Goal: Task Accomplishment & Management: Complete application form

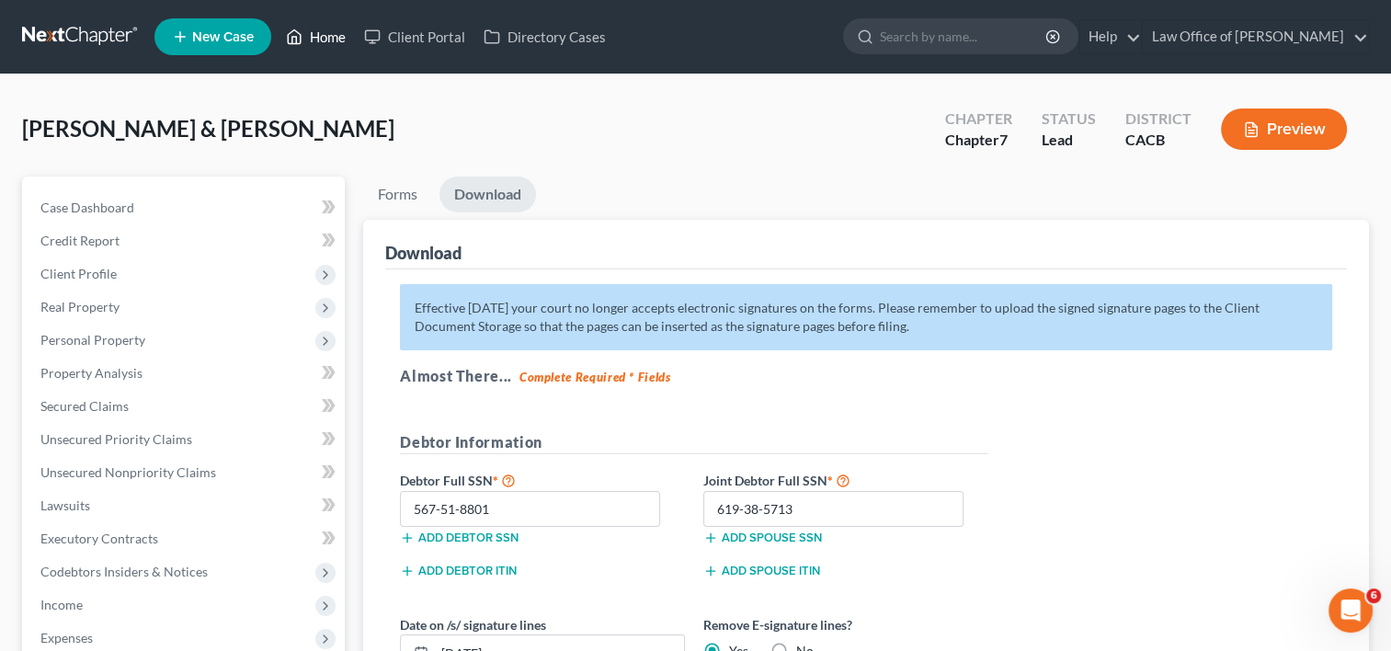
click at [308, 46] on link "Home" at bounding box center [316, 36] width 78 height 33
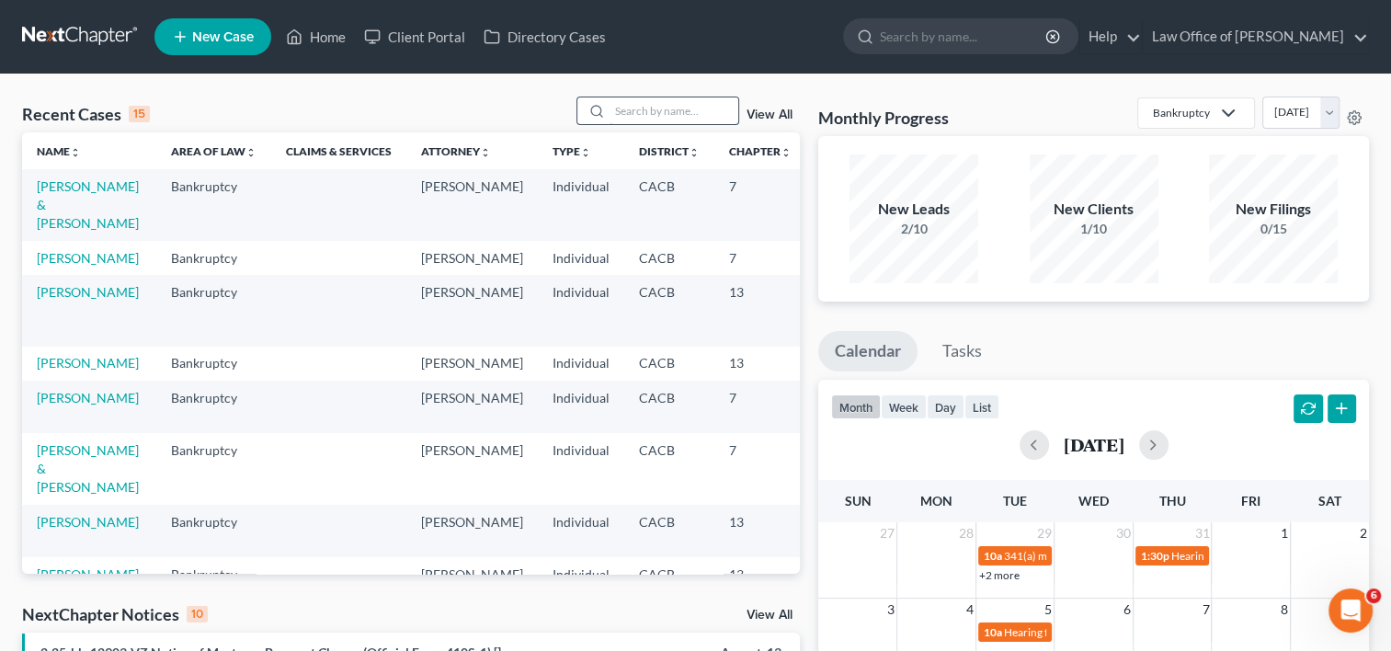
click at [635, 98] on input "search" at bounding box center [674, 110] width 129 height 27
type input "[PERSON_NAME]"
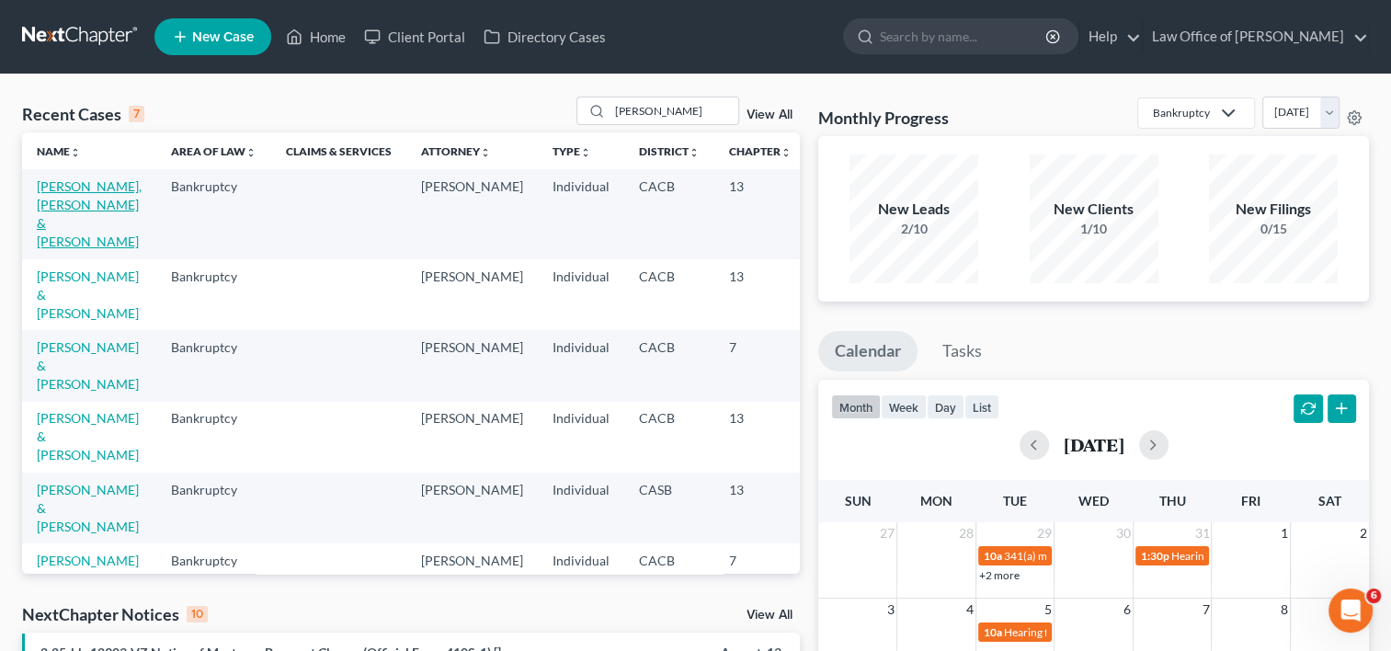
click at [66, 224] on link "[PERSON_NAME], [PERSON_NAME] & [PERSON_NAME]" at bounding box center [89, 213] width 105 height 71
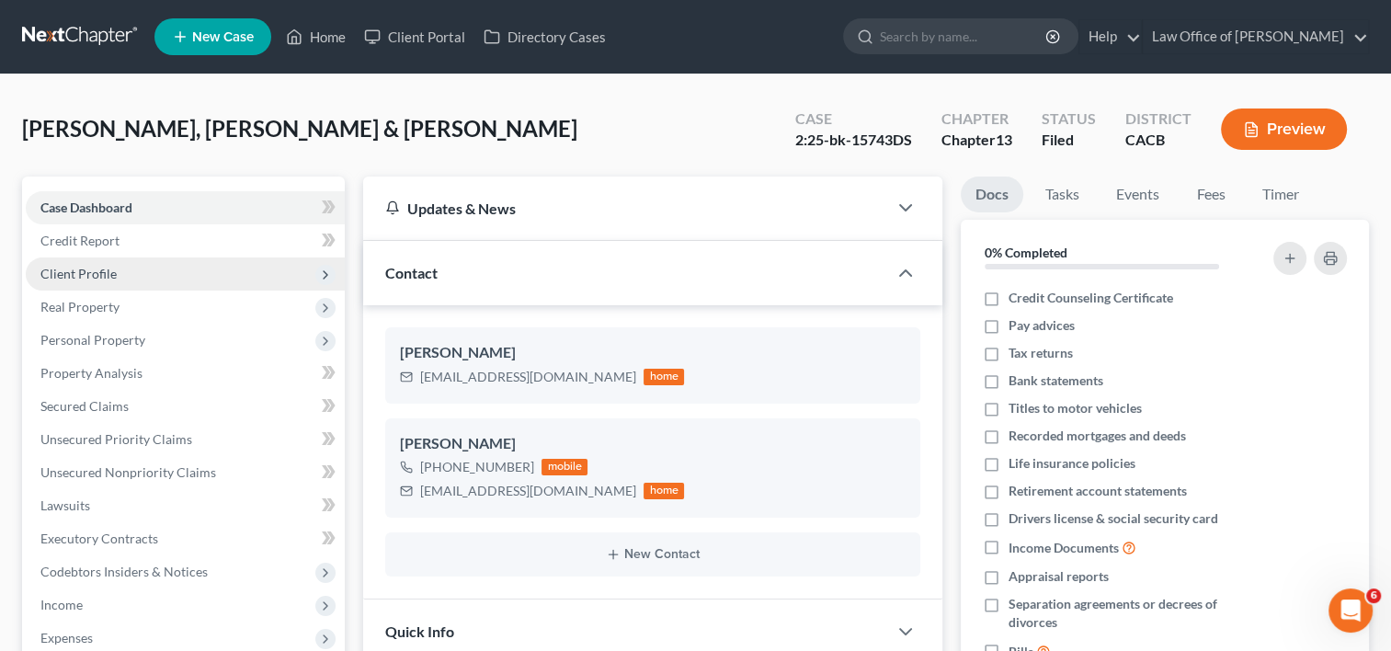
click at [87, 273] on span "Client Profile" at bounding box center [78, 274] width 76 height 16
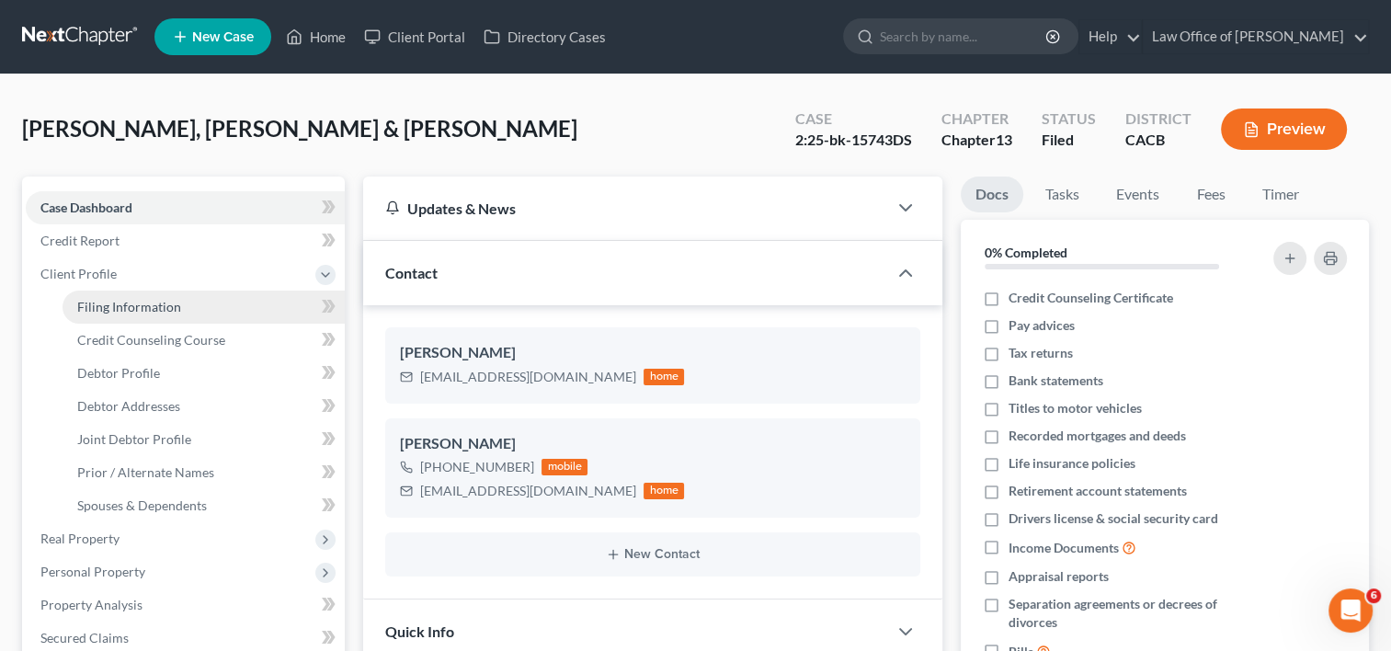
click at [109, 299] on span "Filing Information" at bounding box center [129, 307] width 104 height 16
select select "1"
select select "3"
select select "4"
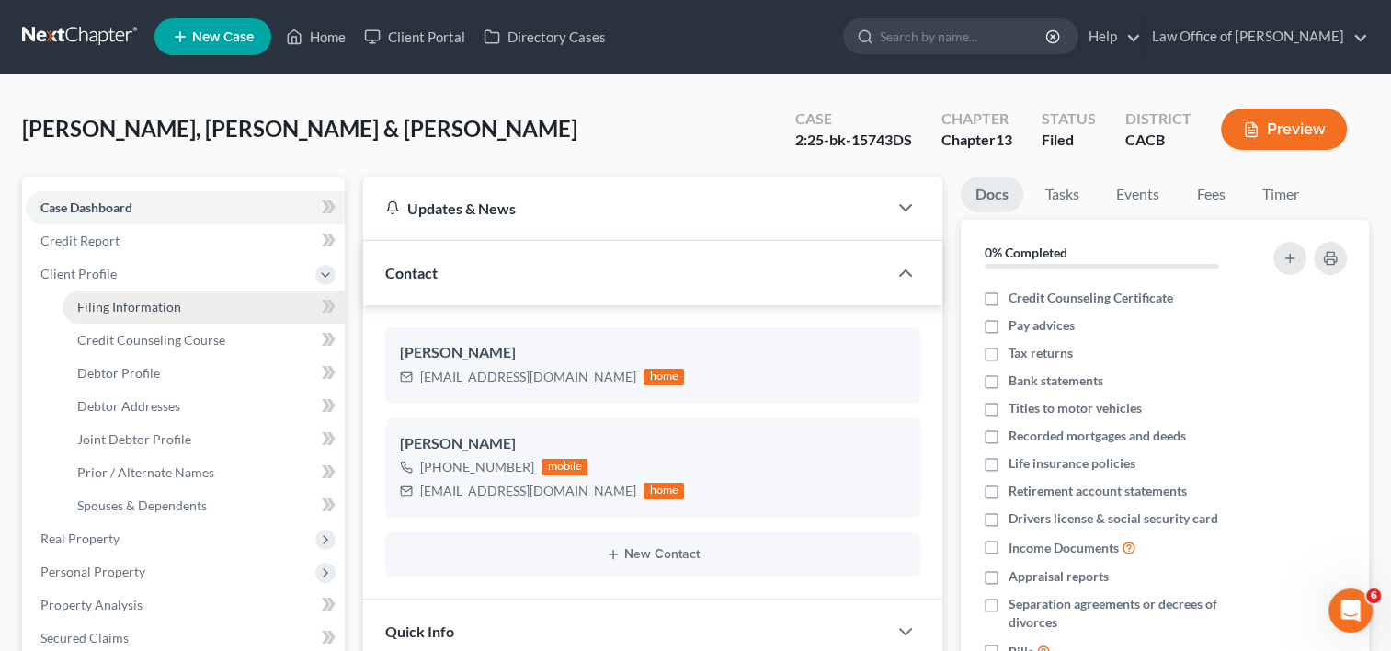
select select "0"
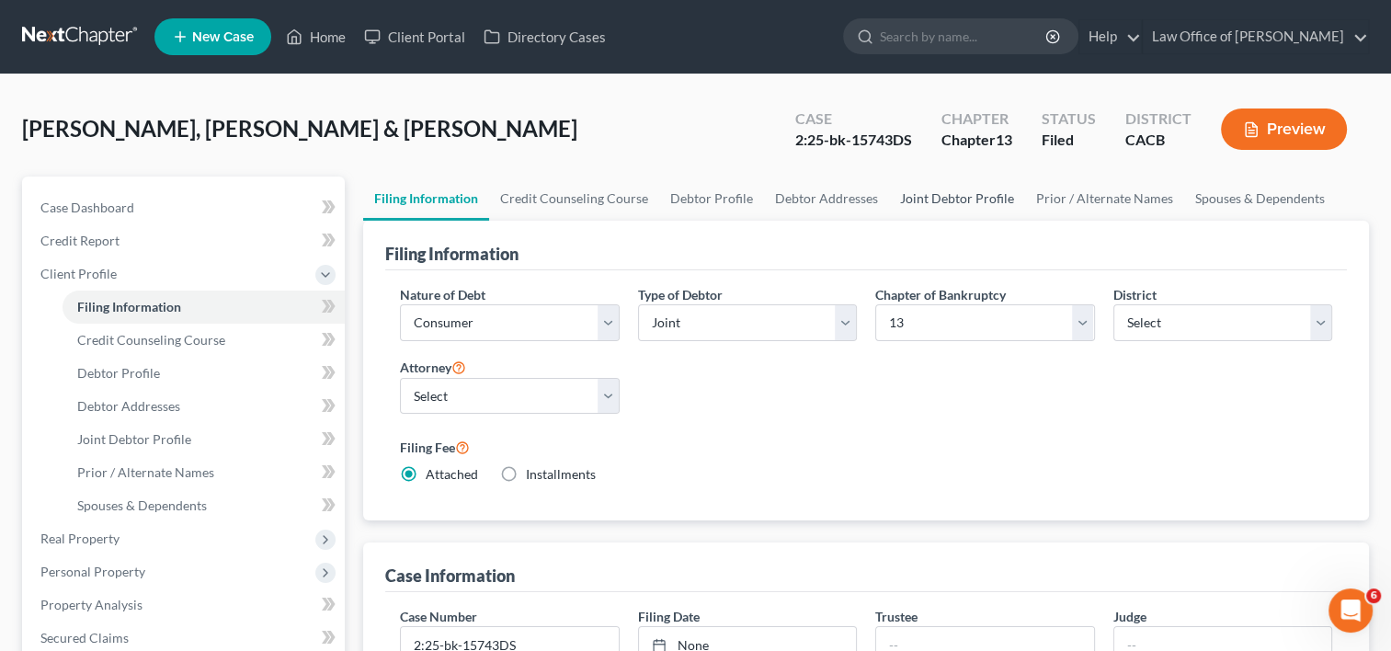
click at [949, 200] on link "Joint Debtor Profile" at bounding box center [957, 199] width 136 height 44
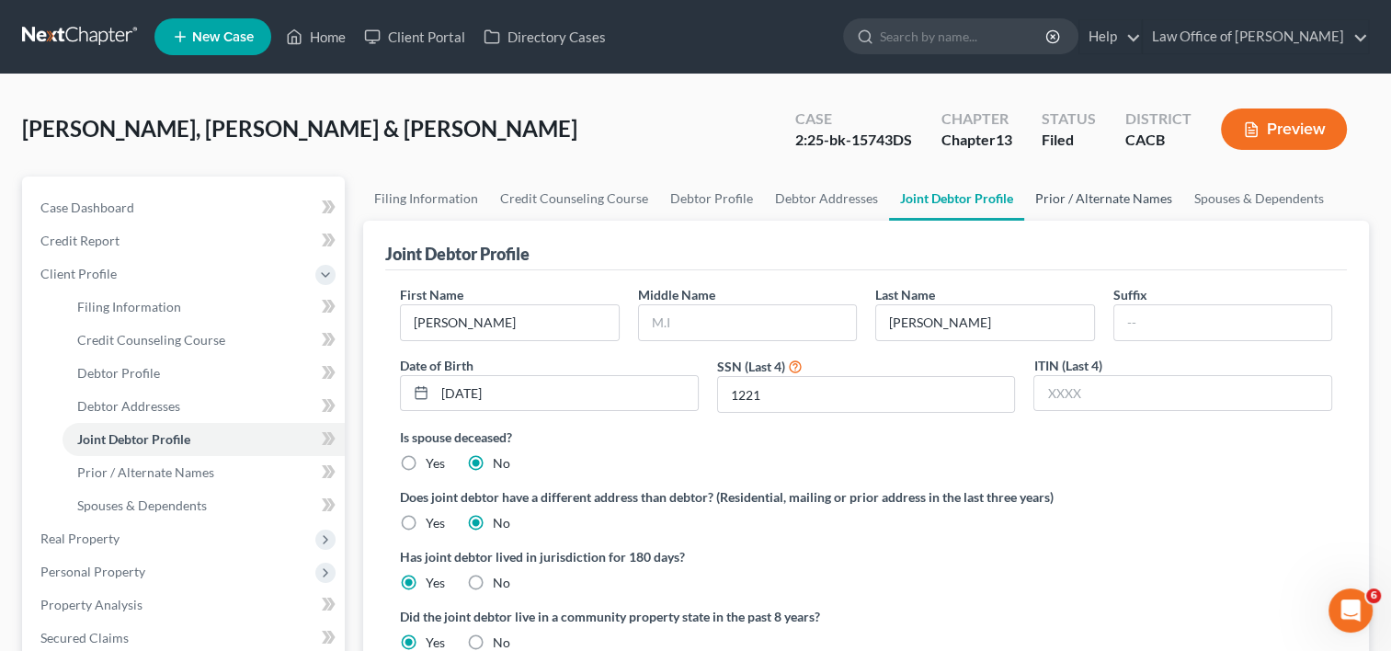
click at [1126, 198] on link "Prior / Alternate Names" at bounding box center [1103, 199] width 159 height 44
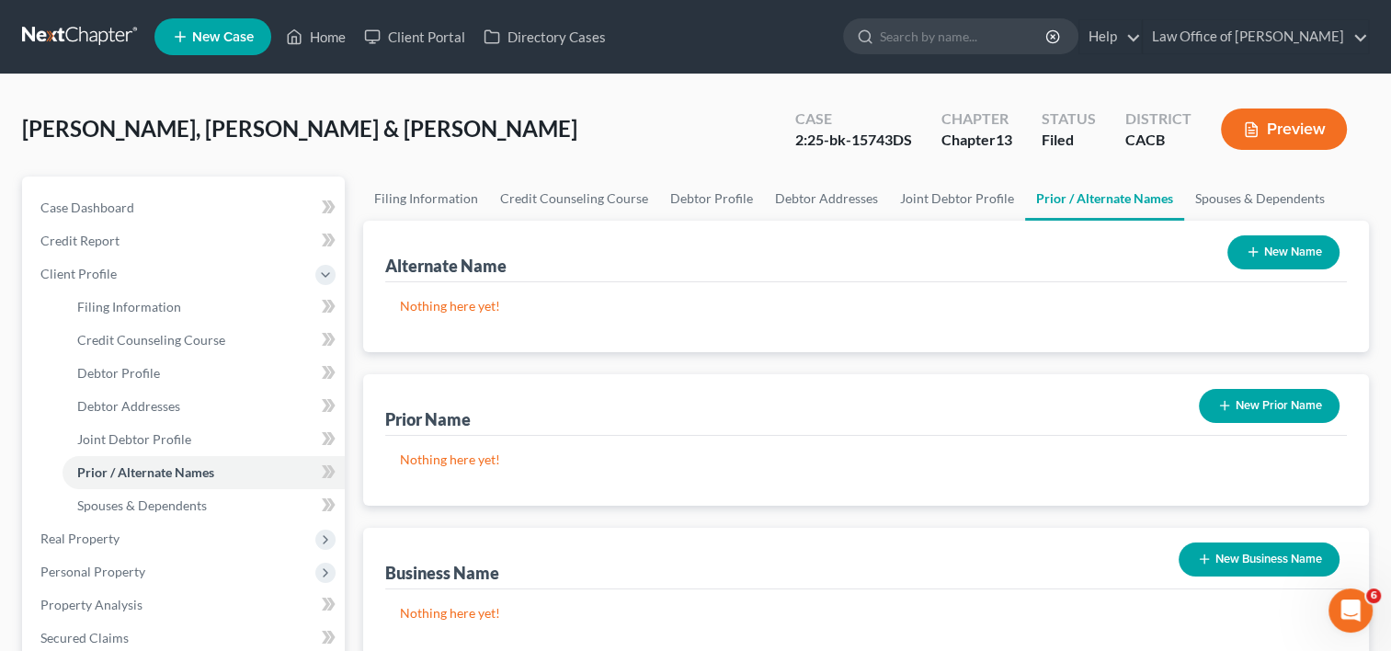
click at [1276, 254] on button "New Name" at bounding box center [1284, 252] width 112 height 34
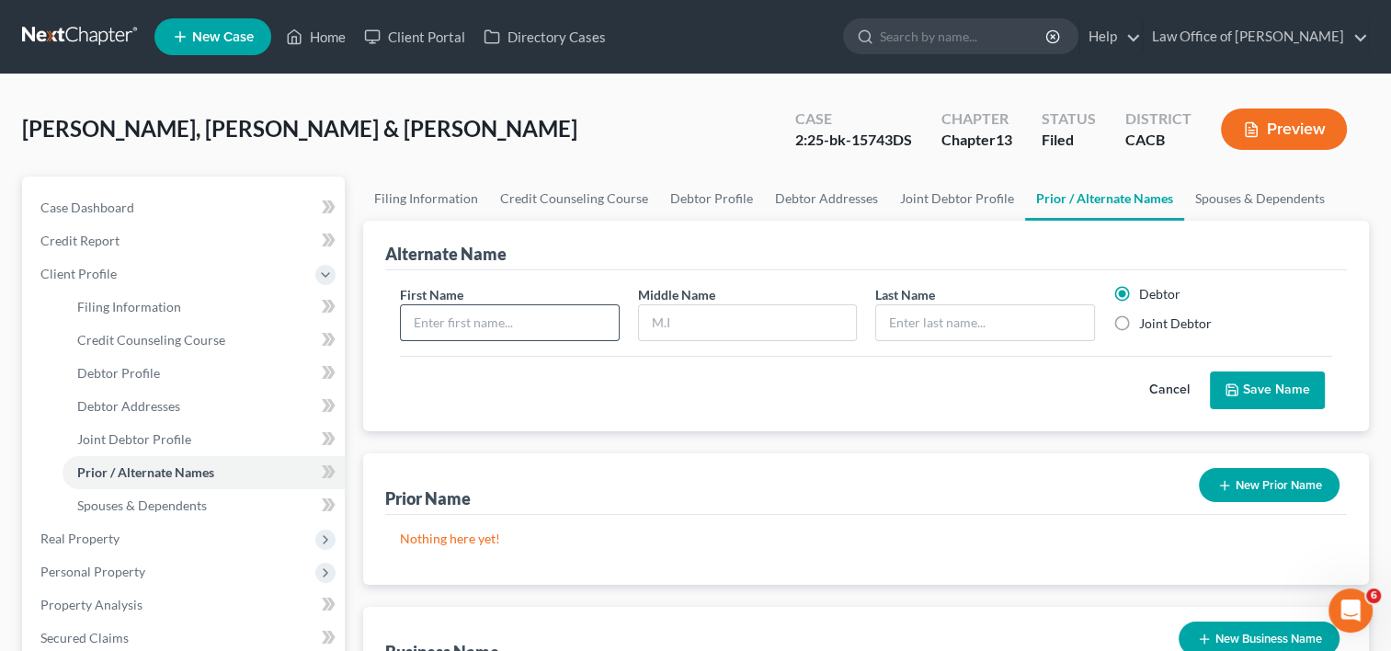
click at [512, 316] on input "text" at bounding box center [509, 322] width 217 height 35
type input "a"
type input "[PERSON_NAME]"
type input "Katherina"
type input "Villas"
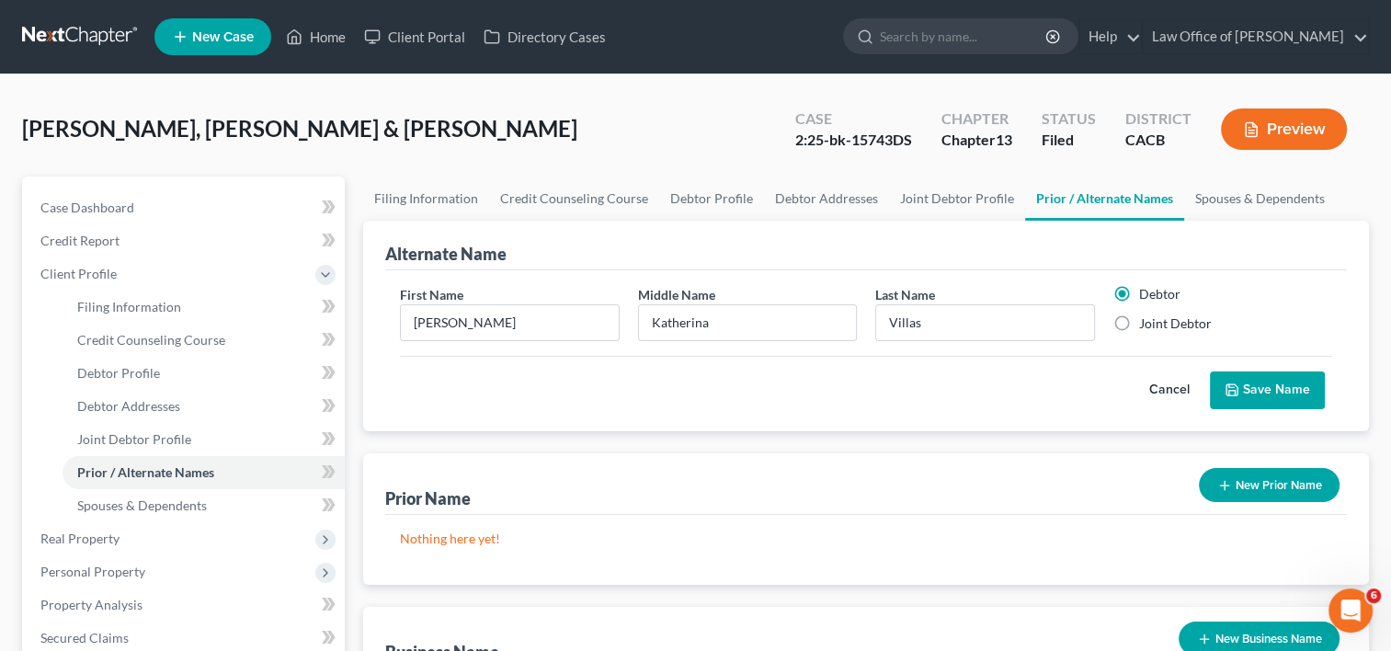
click at [1139, 322] on label "Joint Debtor" at bounding box center [1175, 323] width 73 height 18
click at [1147, 322] on input "Joint Debtor" at bounding box center [1153, 320] width 12 height 12
radio input "true"
radio input "false"
click at [1252, 385] on button "Save Name" at bounding box center [1267, 391] width 115 height 39
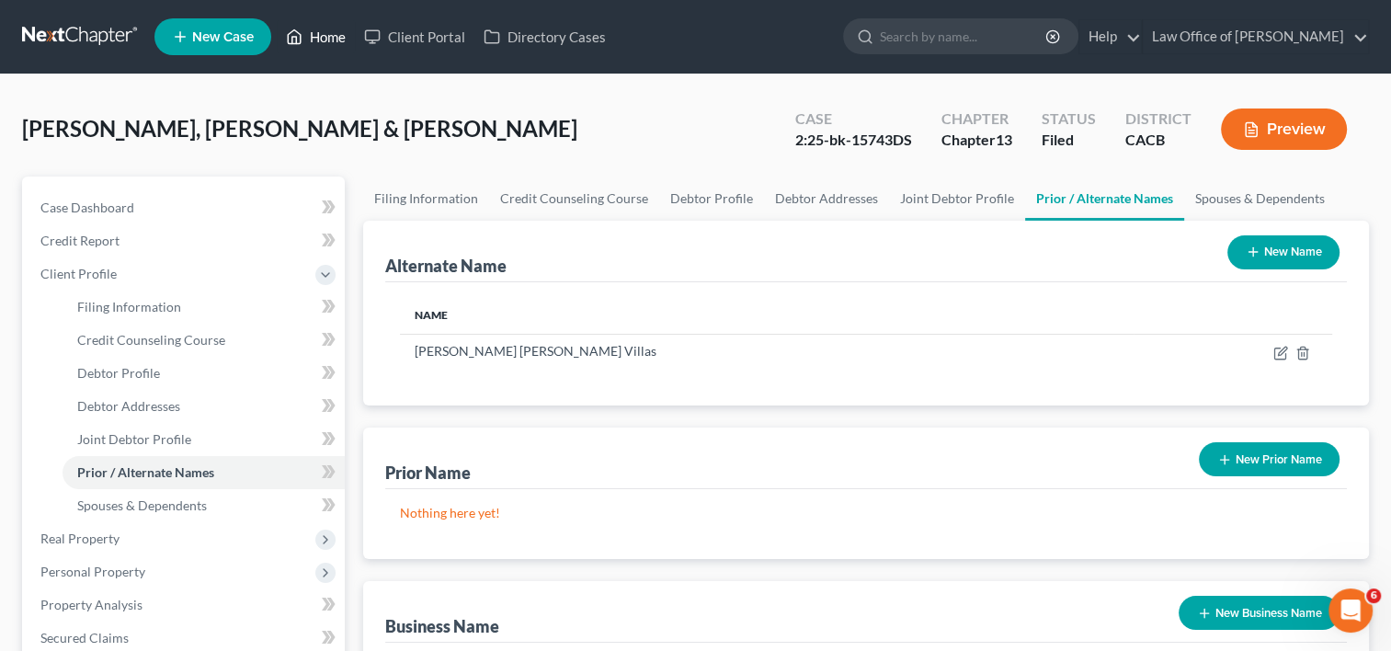
click at [320, 45] on link "Home" at bounding box center [316, 36] width 78 height 33
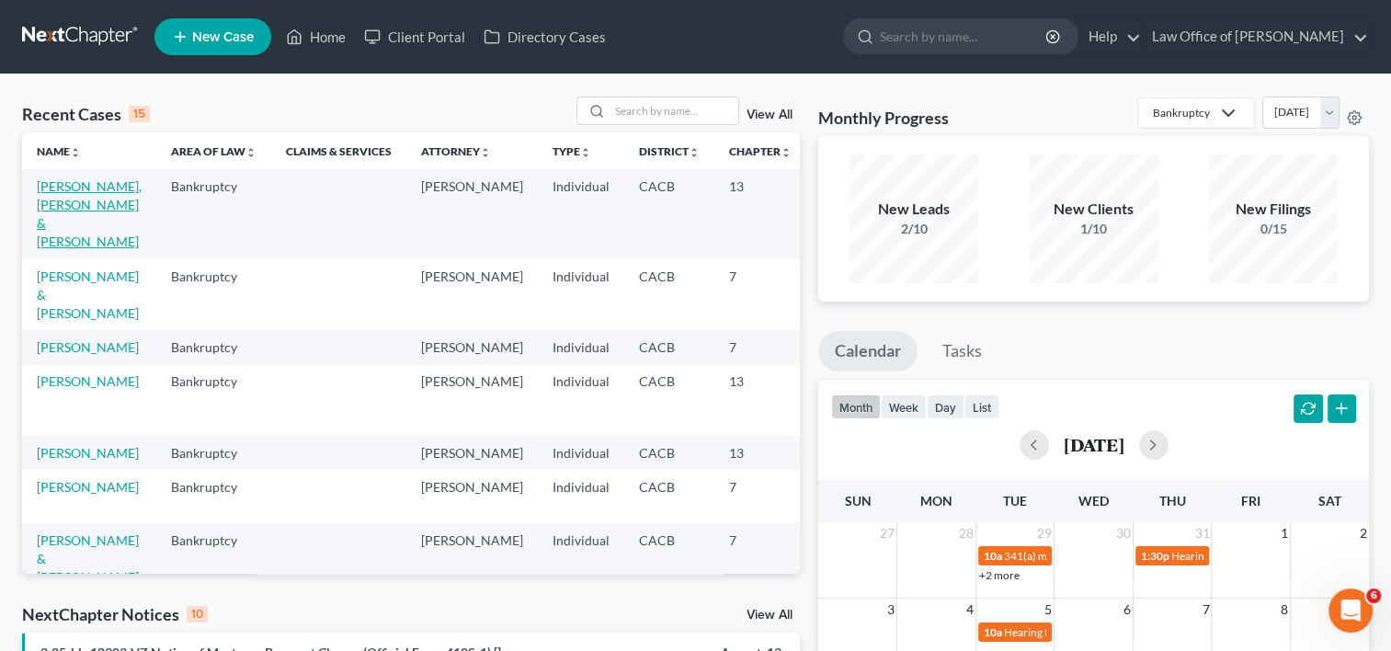
click at [59, 241] on link "[PERSON_NAME], [PERSON_NAME] & [PERSON_NAME]" at bounding box center [89, 213] width 105 height 71
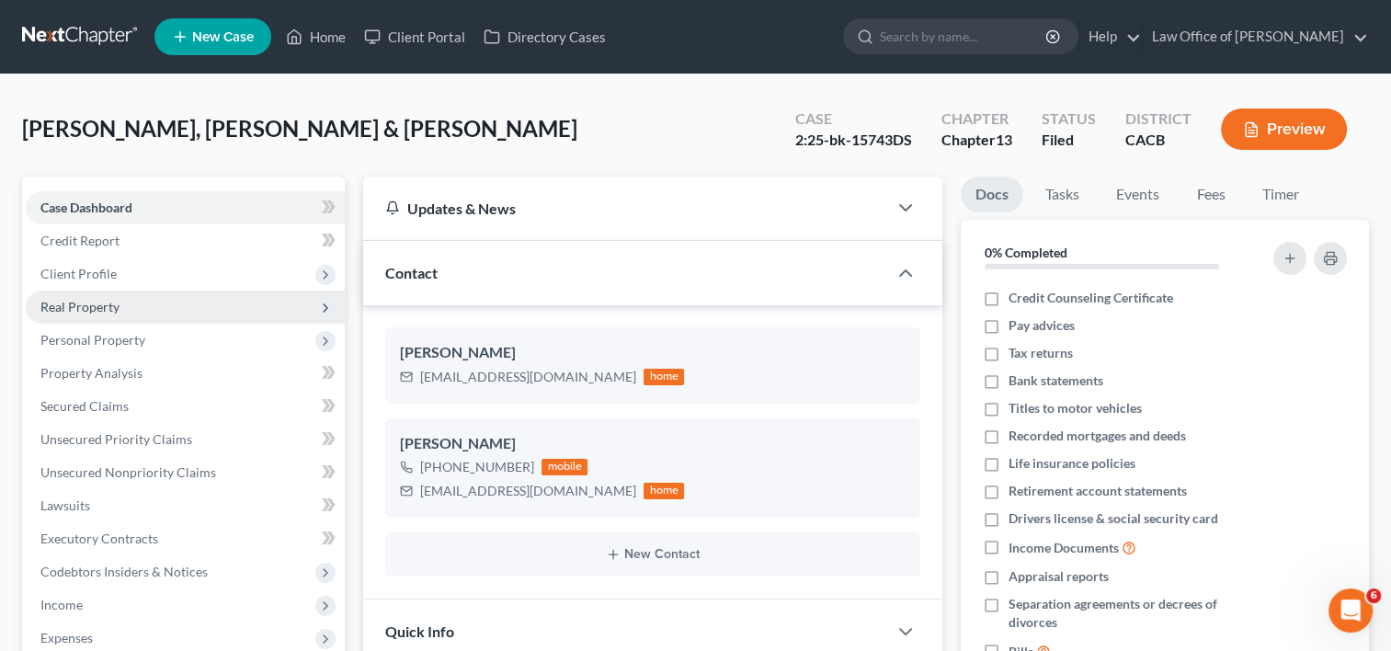
drag, startPoint x: 102, startPoint y: 264, endPoint x: 113, endPoint y: 291, distance: 28.9
click at [102, 264] on span "Client Profile" at bounding box center [185, 273] width 319 height 33
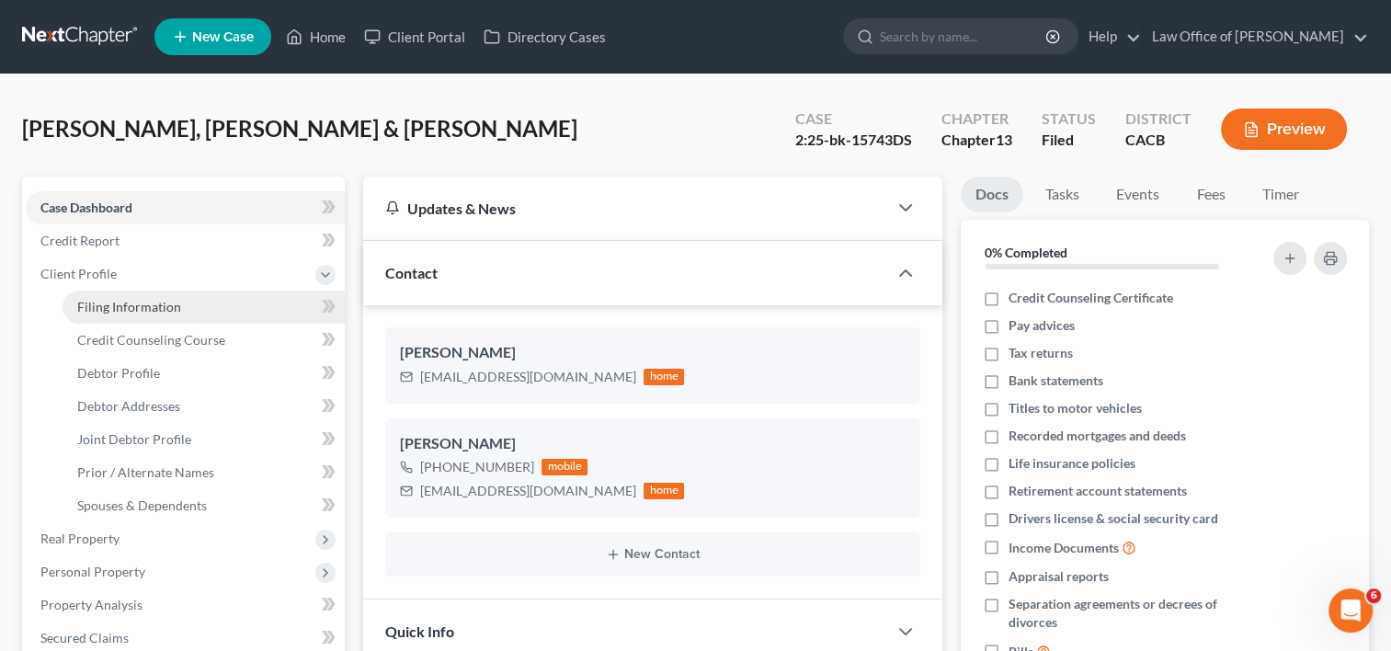
click at [141, 313] on span "Filing Information" at bounding box center [129, 307] width 104 height 16
select select "1"
select select "3"
select select "7"
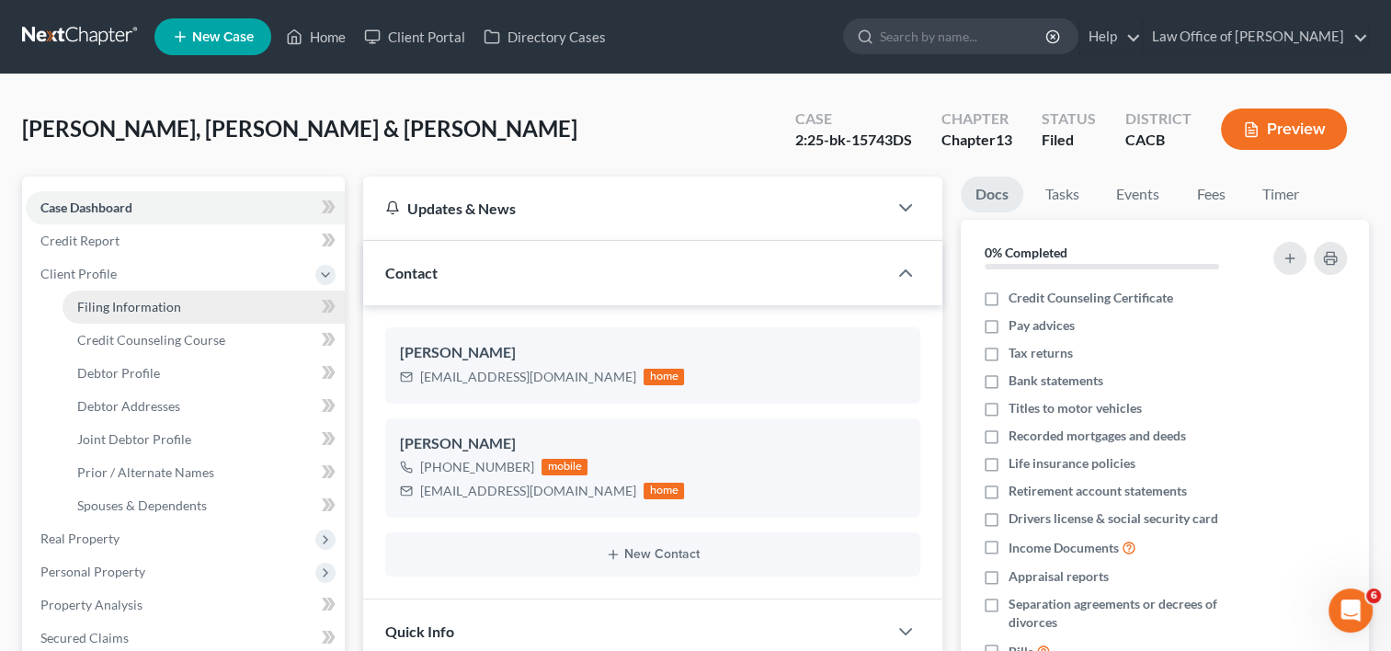
select select "0"
select select "4"
select select "0"
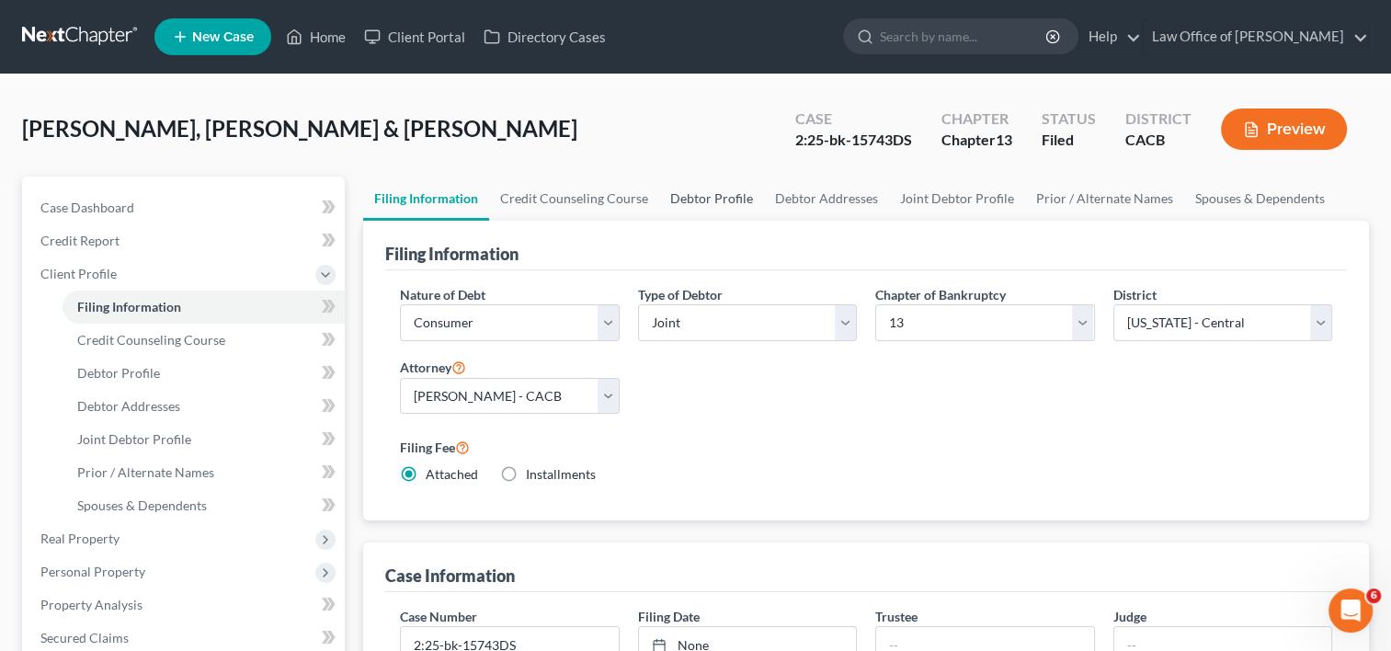
click at [706, 190] on link "Debtor Profile" at bounding box center [711, 199] width 105 height 44
select select "1"
select select "3"
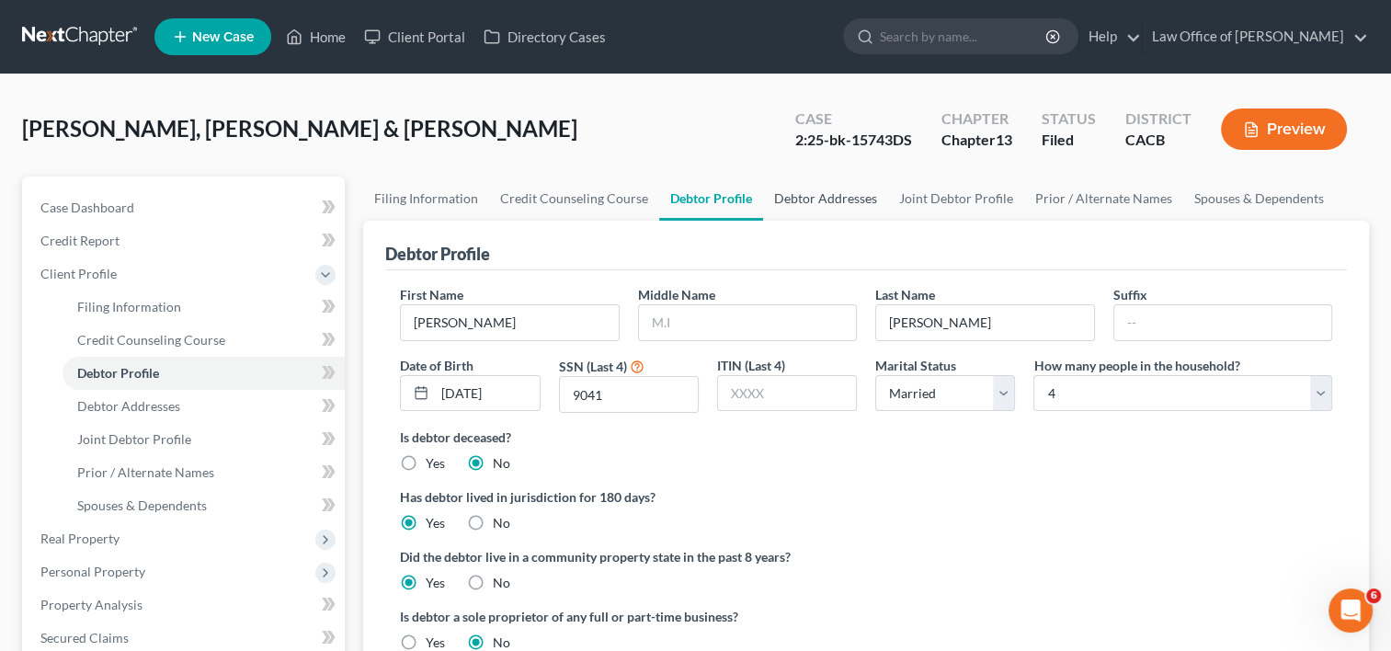
click at [831, 202] on link "Debtor Addresses" at bounding box center [825, 199] width 125 height 44
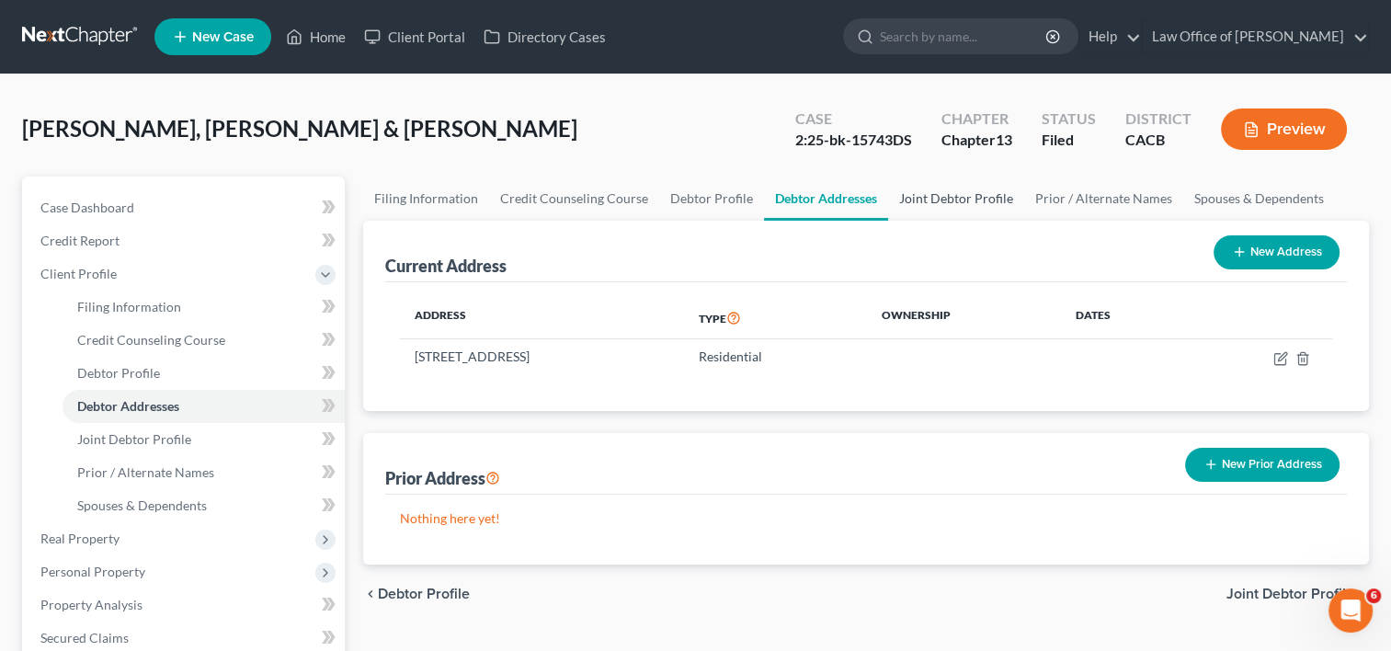
click at [936, 204] on link "Joint Debtor Profile" at bounding box center [956, 199] width 136 height 44
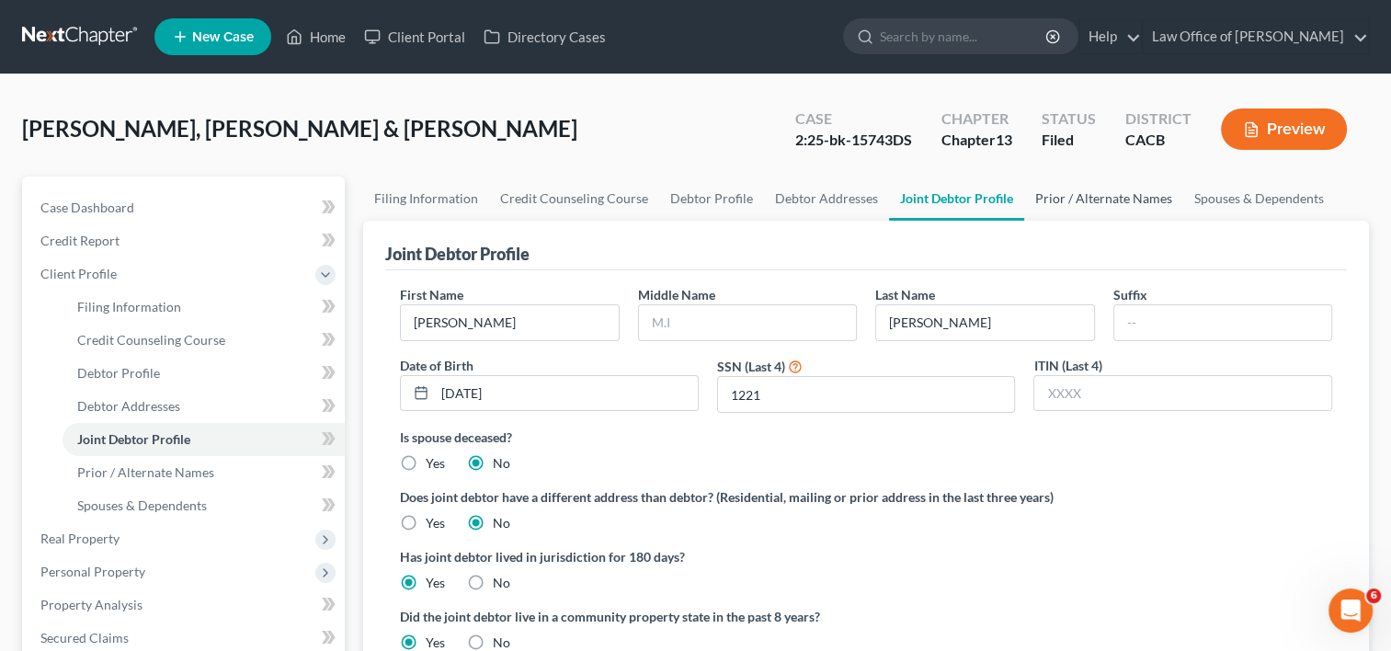
click at [1073, 201] on link "Prior / Alternate Names" at bounding box center [1103, 199] width 159 height 44
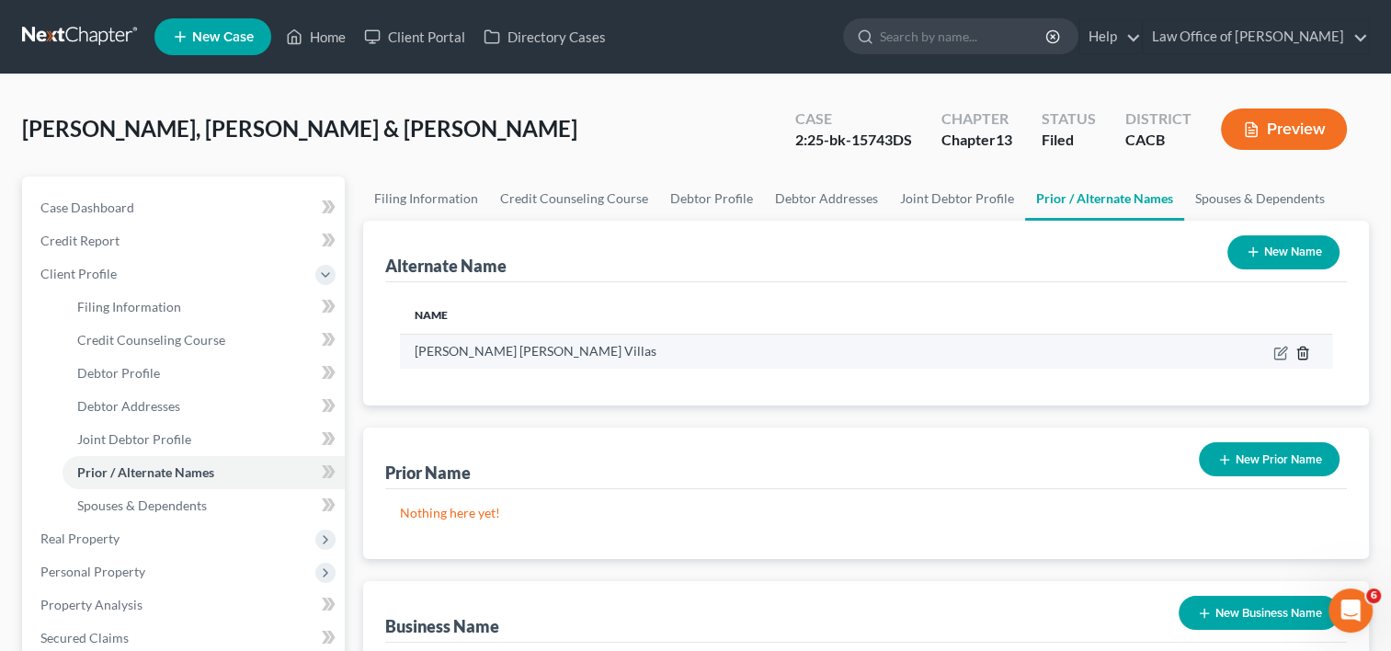
click at [1306, 355] on icon at bounding box center [1302, 353] width 8 height 12
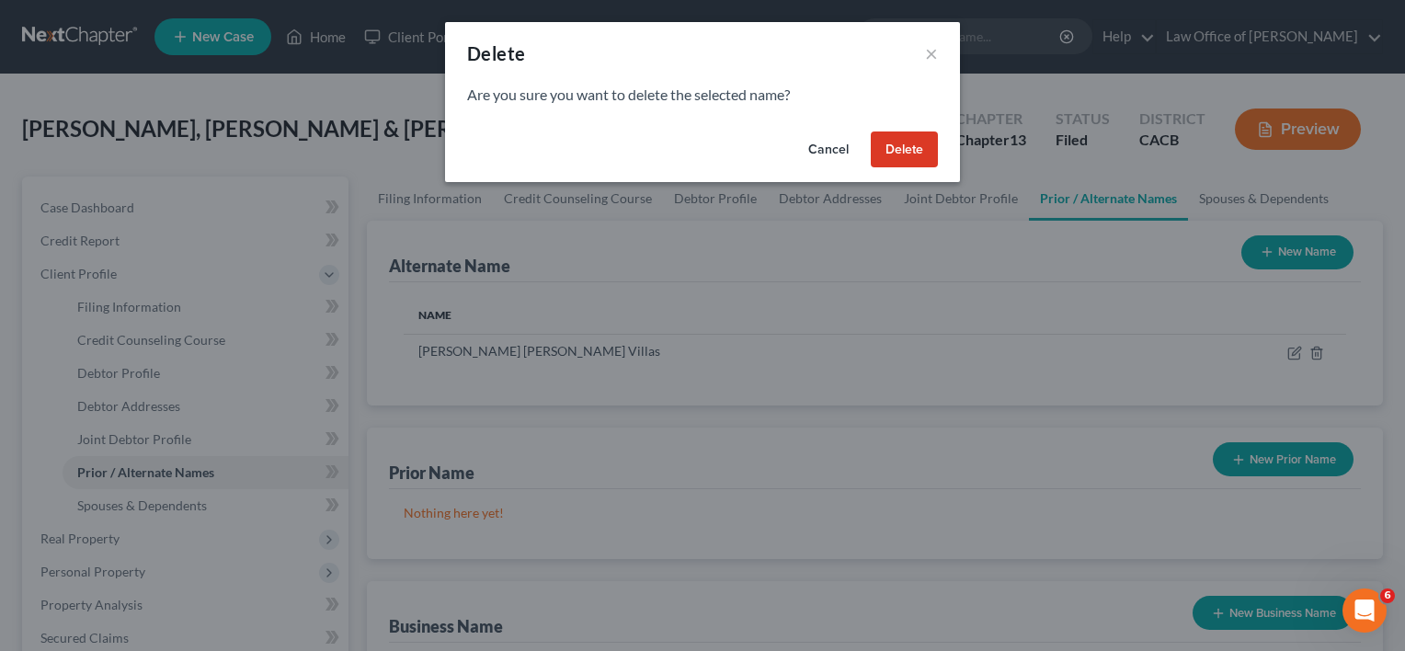
click at [922, 151] on button "Delete" at bounding box center [904, 149] width 67 height 37
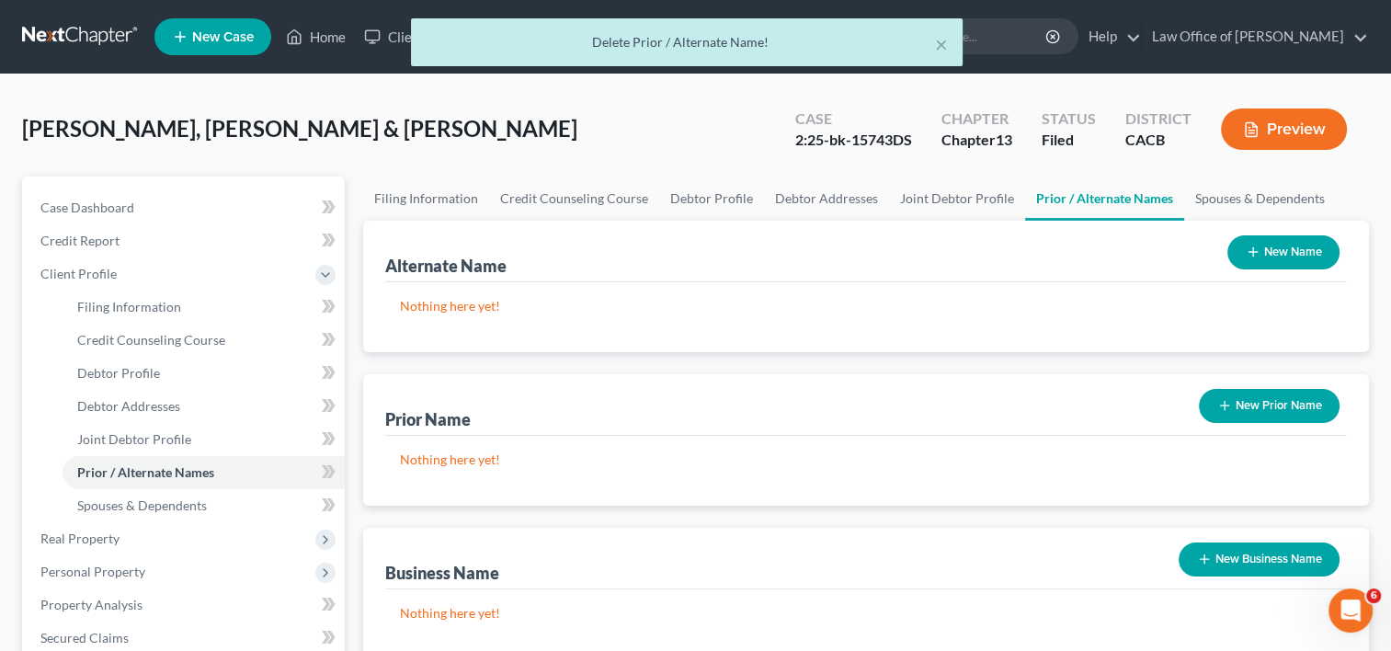
click at [1235, 395] on button "New Prior Name" at bounding box center [1269, 406] width 141 height 34
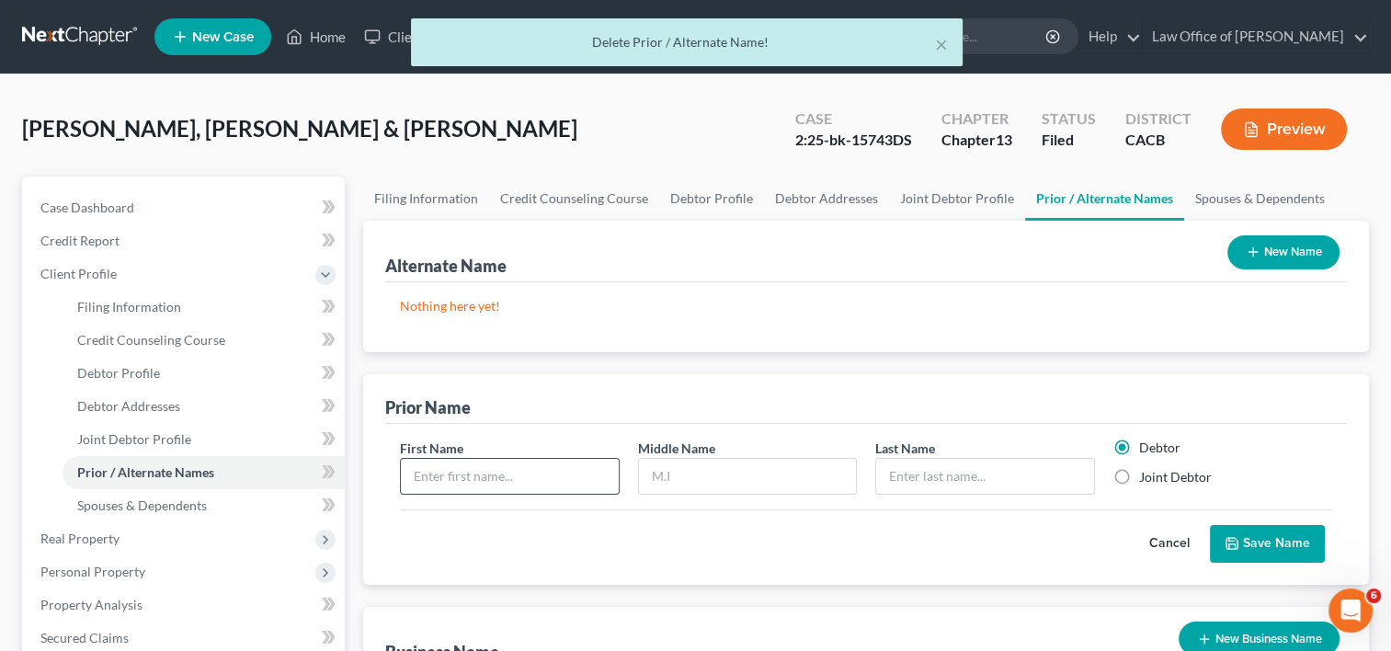
click at [463, 479] on input "text" at bounding box center [509, 476] width 217 height 35
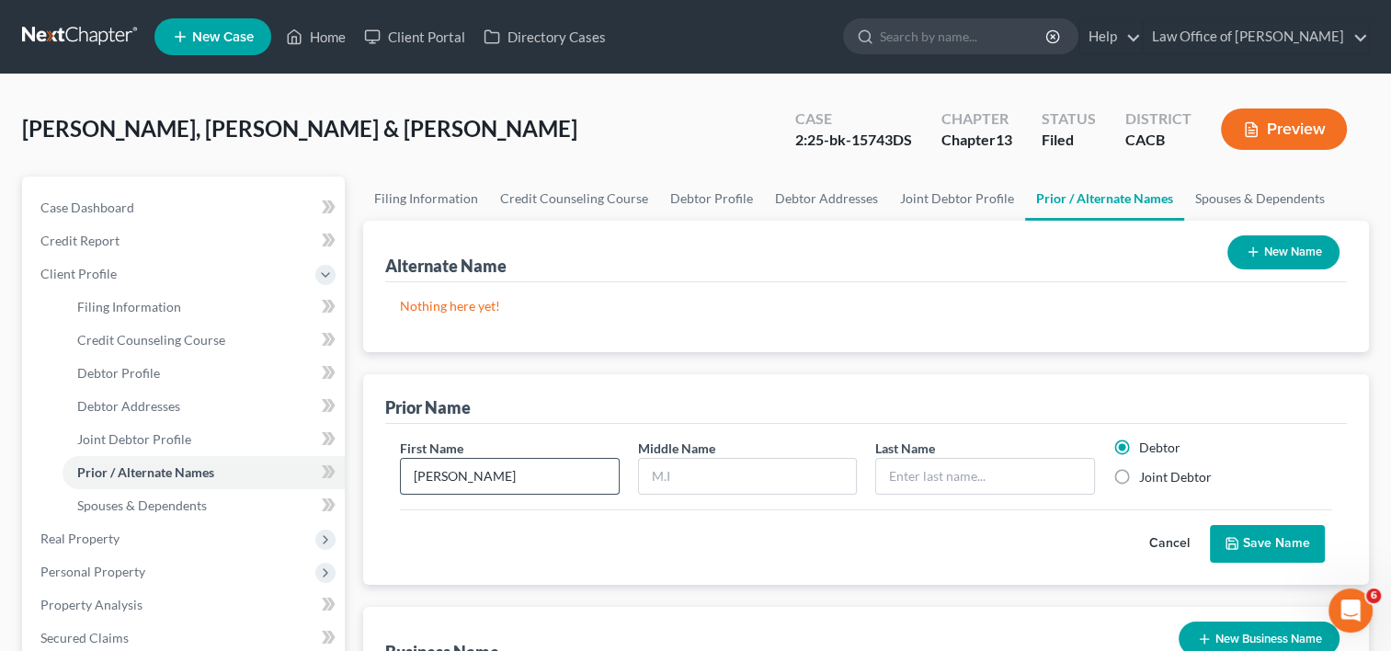
type input "[PERSON_NAME]"
type input "Villas"
click at [1139, 472] on label "Joint Debtor" at bounding box center [1175, 477] width 73 height 18
click at [1147, 472] on input "Joint Debtor" at bounding box center [1153, 474] width 12 height 12
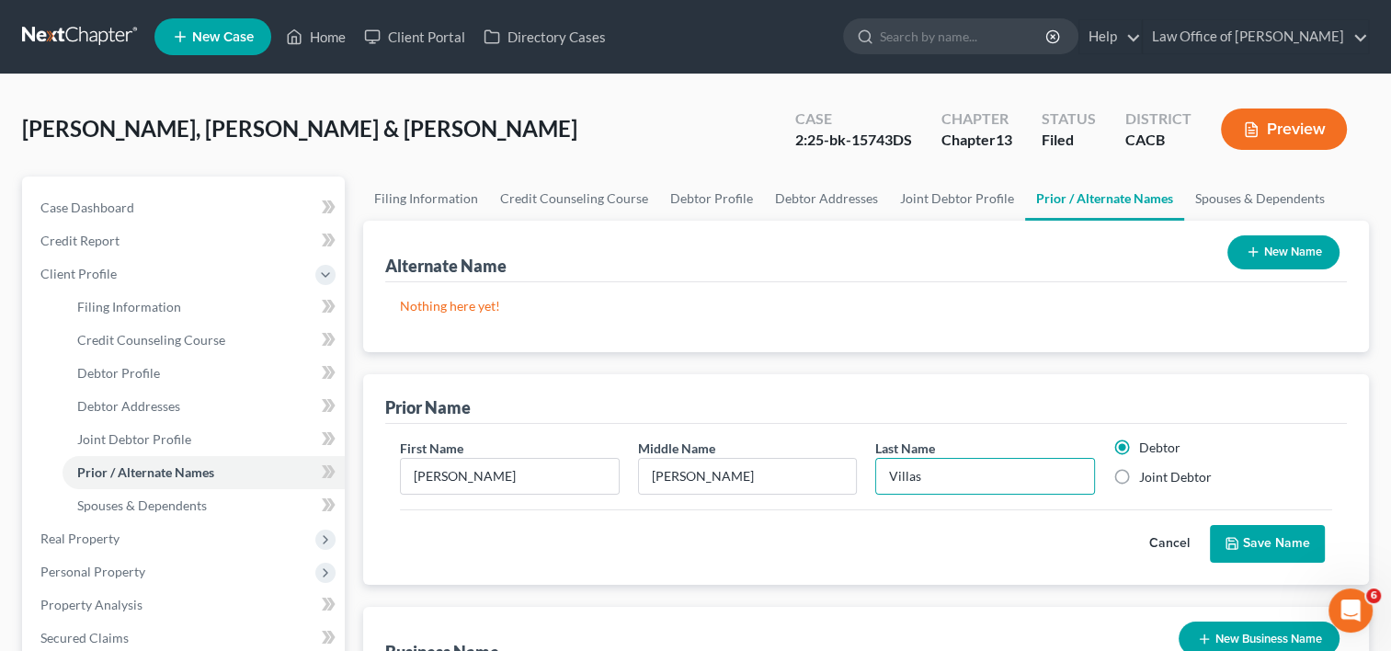
radio input "true"
radio input "false"
click at [1257, 544] on button "Save Name" at bounding box center [1267, 544] width 115 height 39
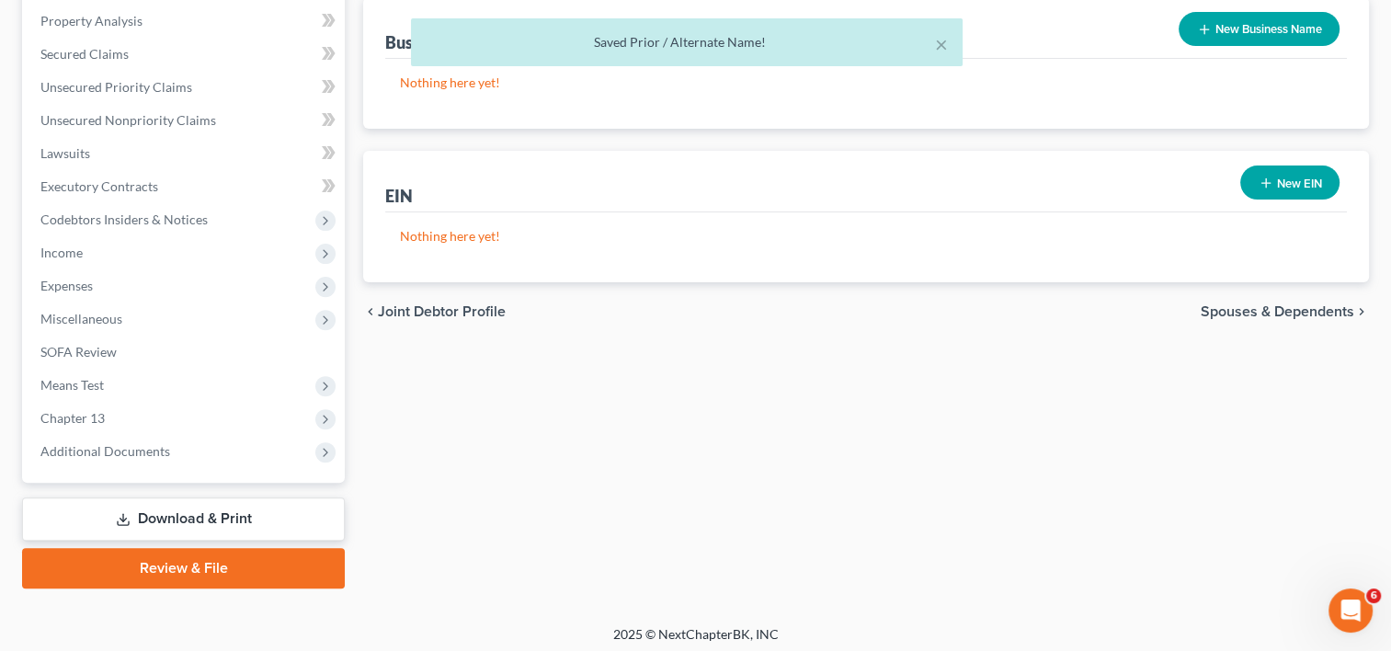
scroll to position [589, 0]
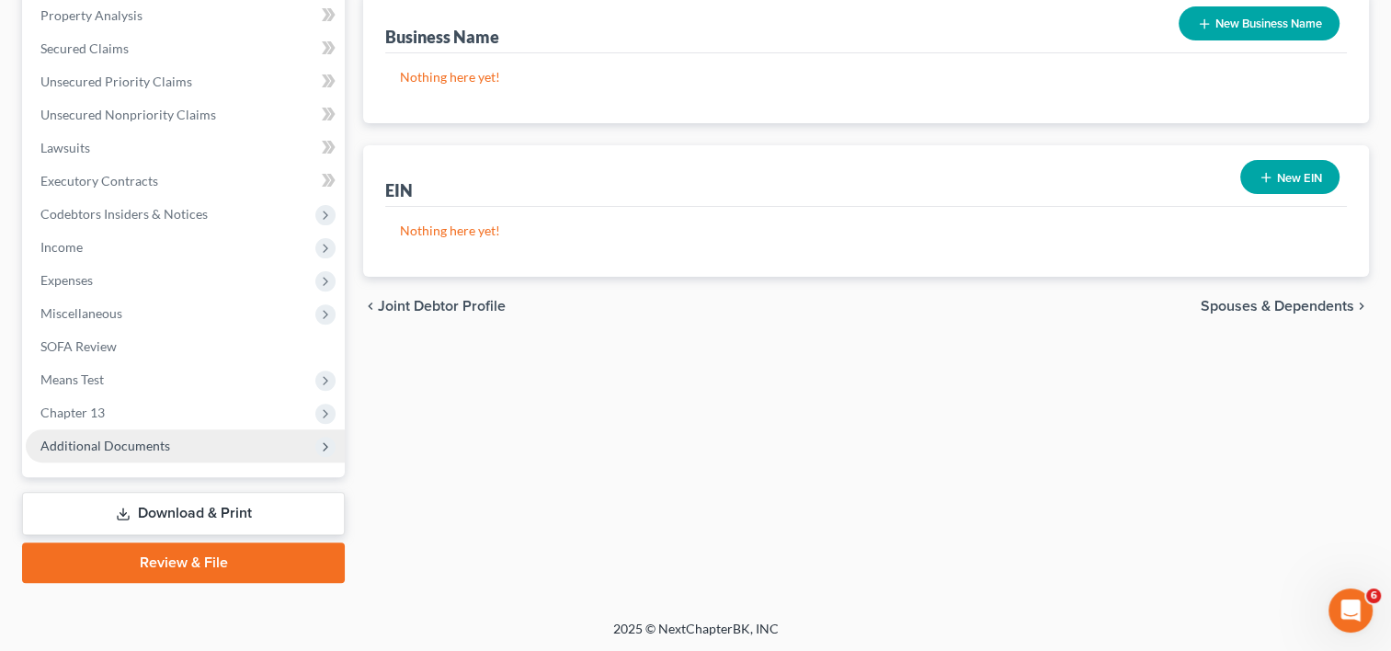
click at [129, 446] on span "Additional Documents" at bounding box center [105, 446] width 130 height 16
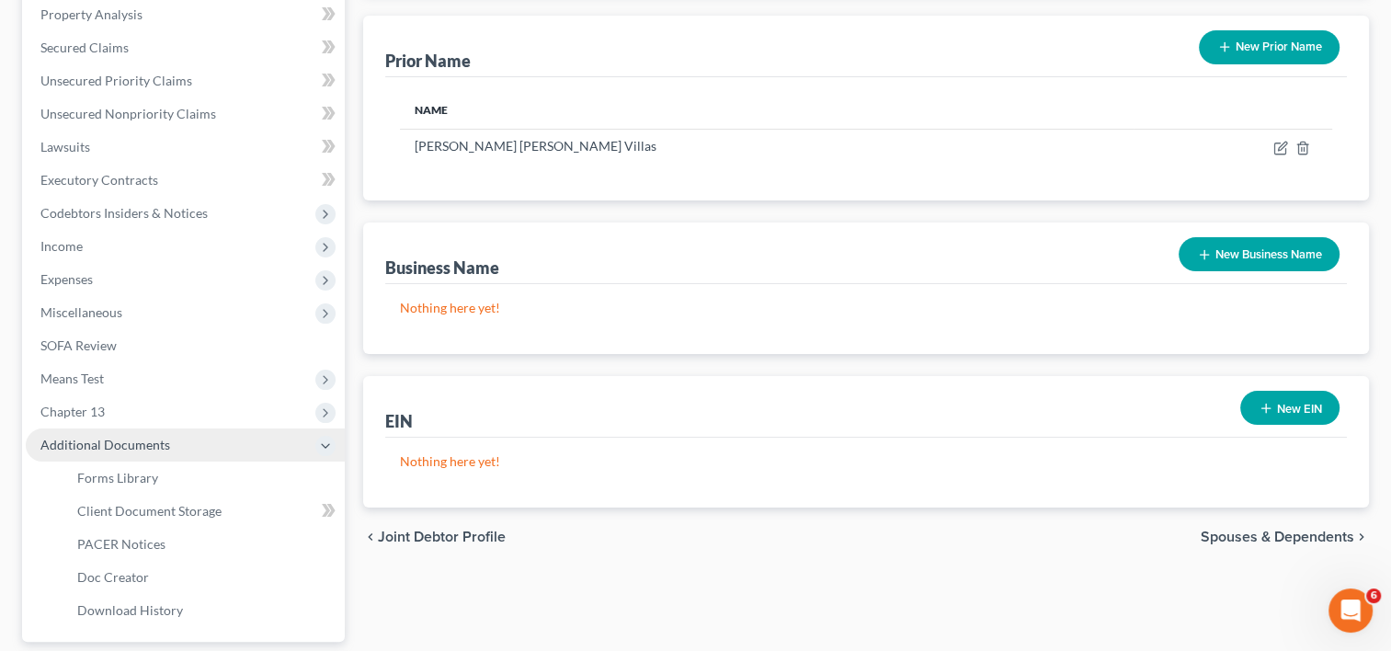
scroll to position [358, 0]
